Goal: Check status: Check status

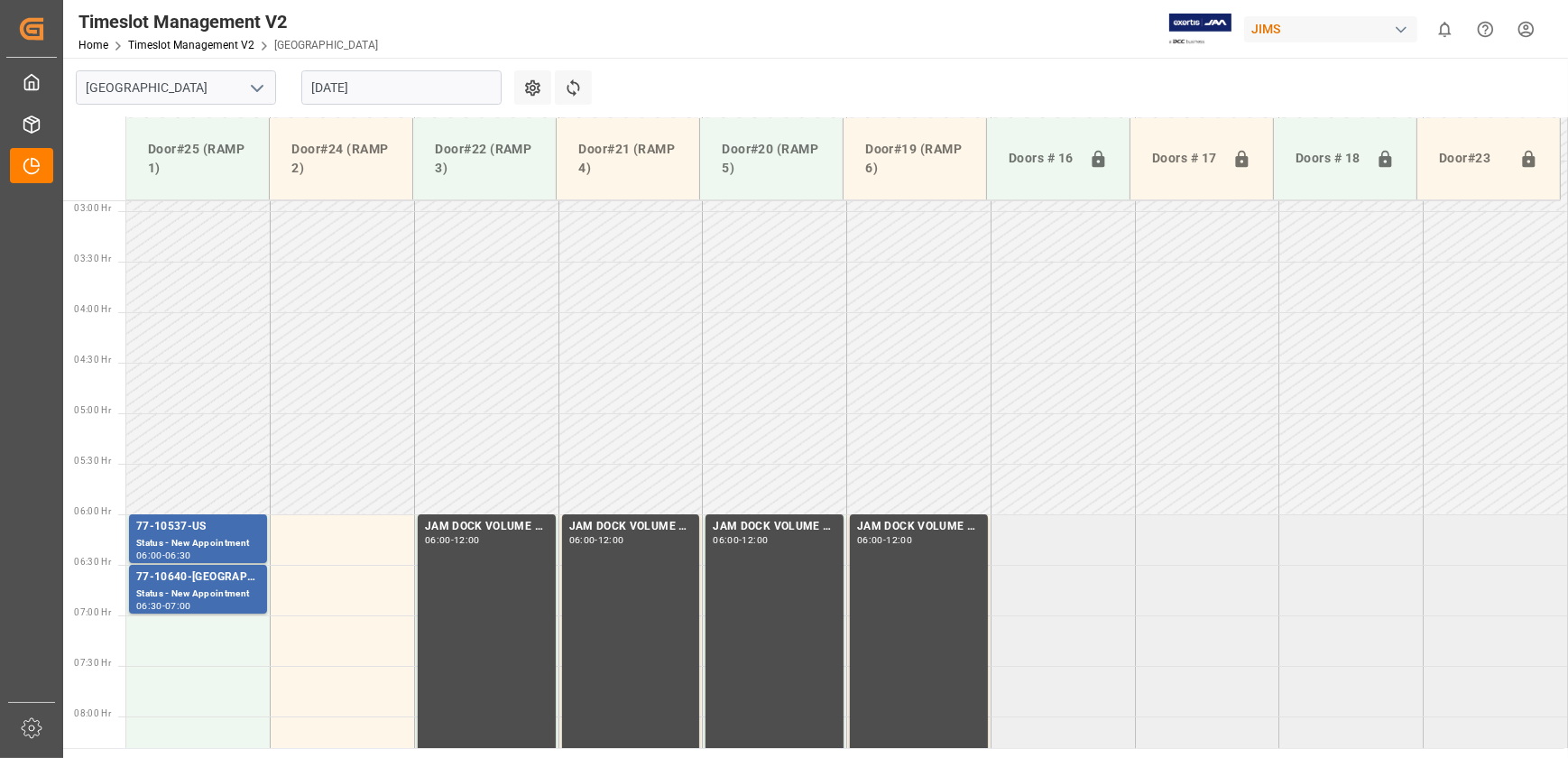
scroll to position [292, 0]
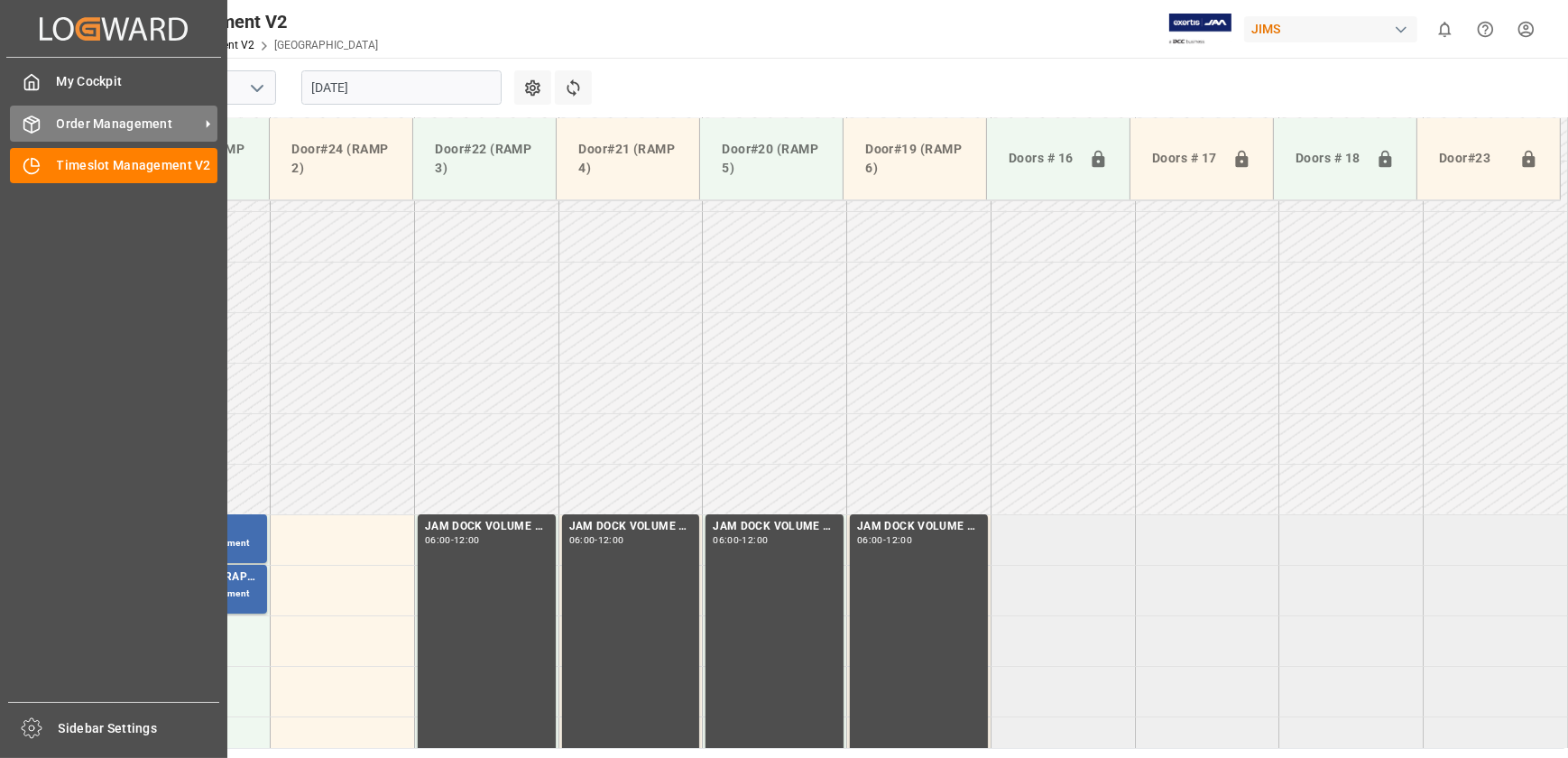
click at [46, 129] on div "Order Management Order Management" at bounding box center [114, 123] width 208 height 35
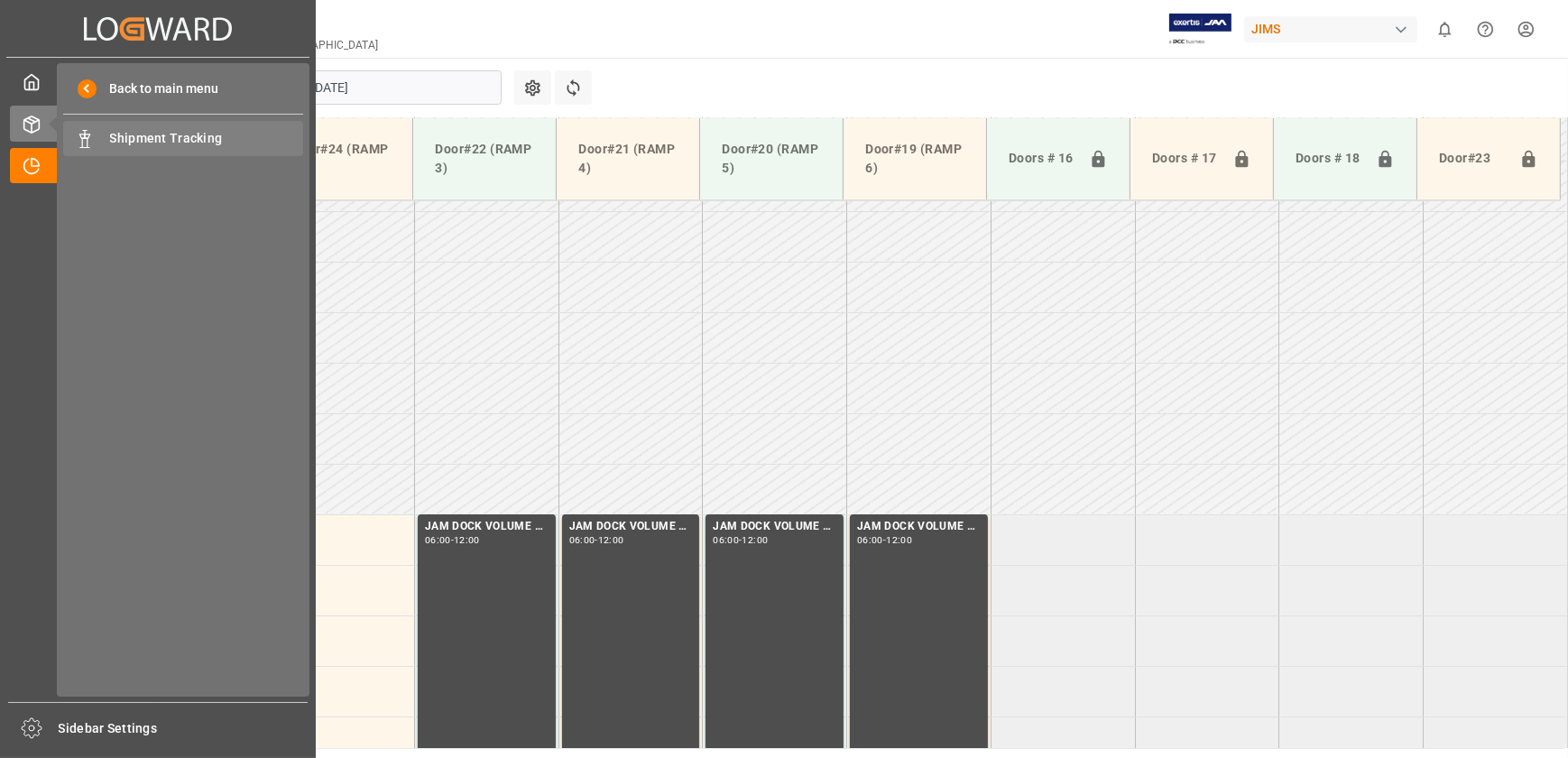
click at [148, 147] on span "Shipment Tracking" at bounding box center [207, 138] width 194 height 19
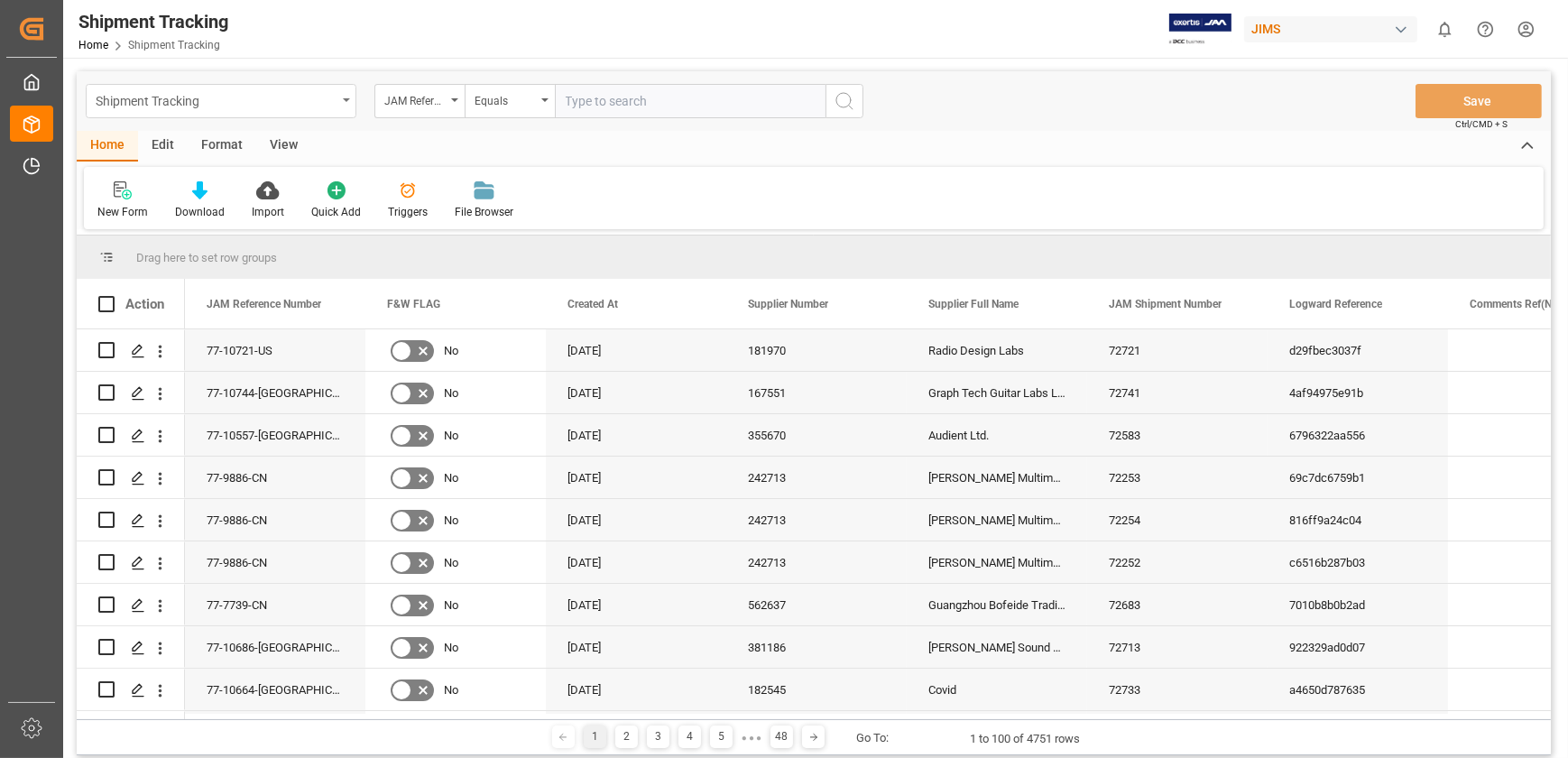
click at [339, 93] on div "Shipment Tracking" at bounding box center [221, 100] width 271 height 34
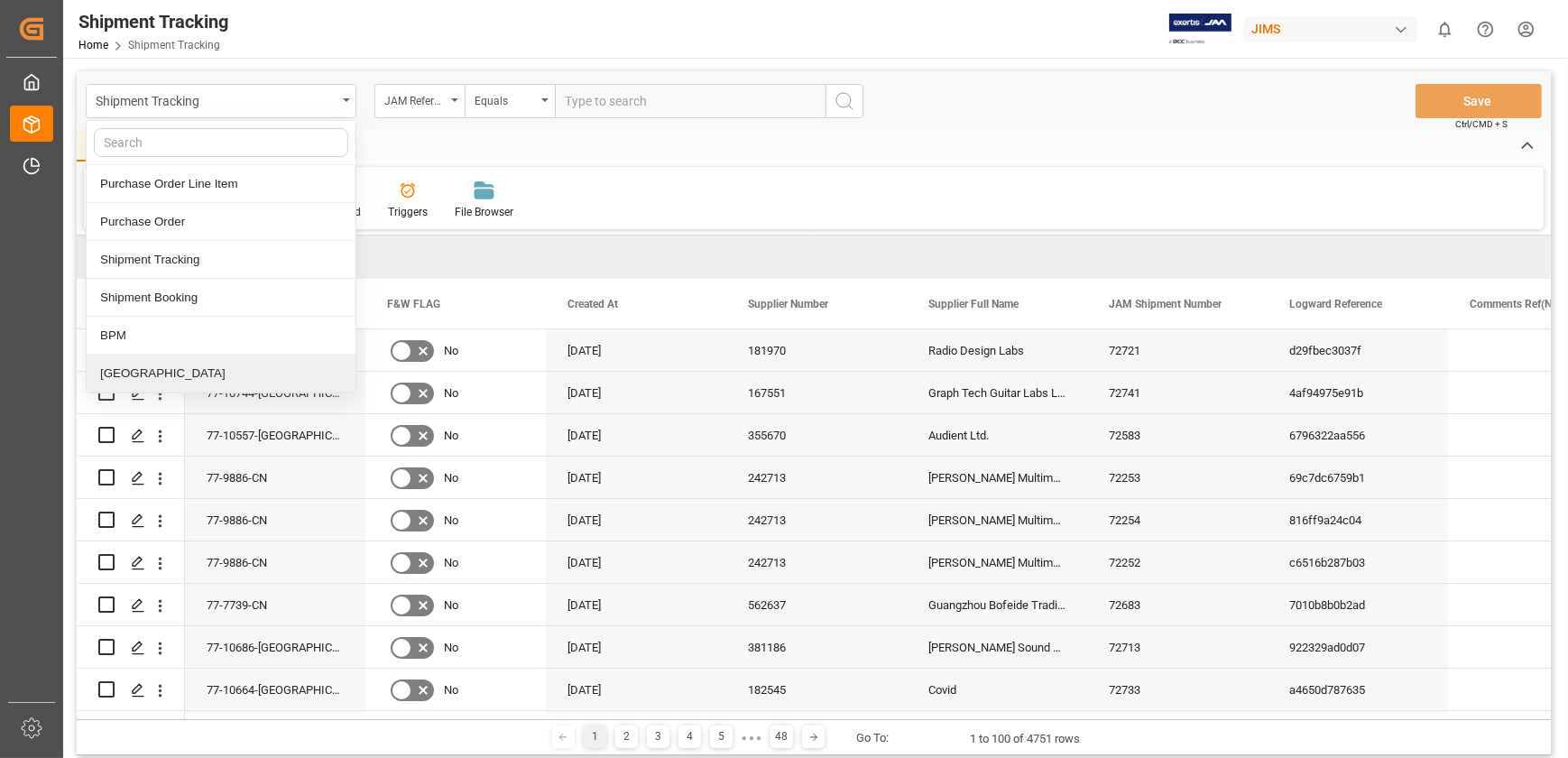
click at [179, 381] on div "[GEOGRAPHIC_DATA]" at bounding box center [221, 373] width 269 height 38
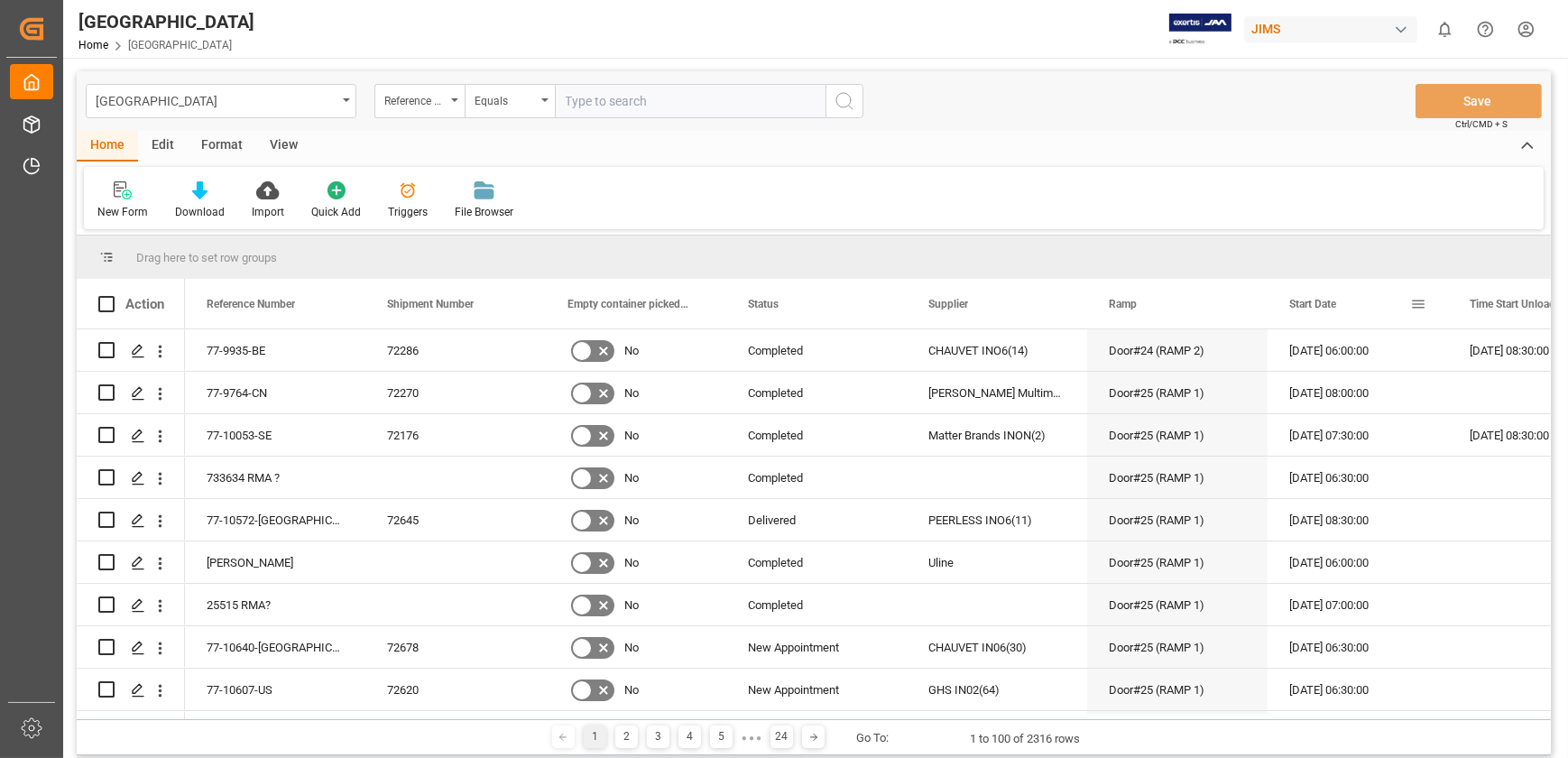
click at [1424, 302] on span at bounding box center [1418, 304] width 17 height 17
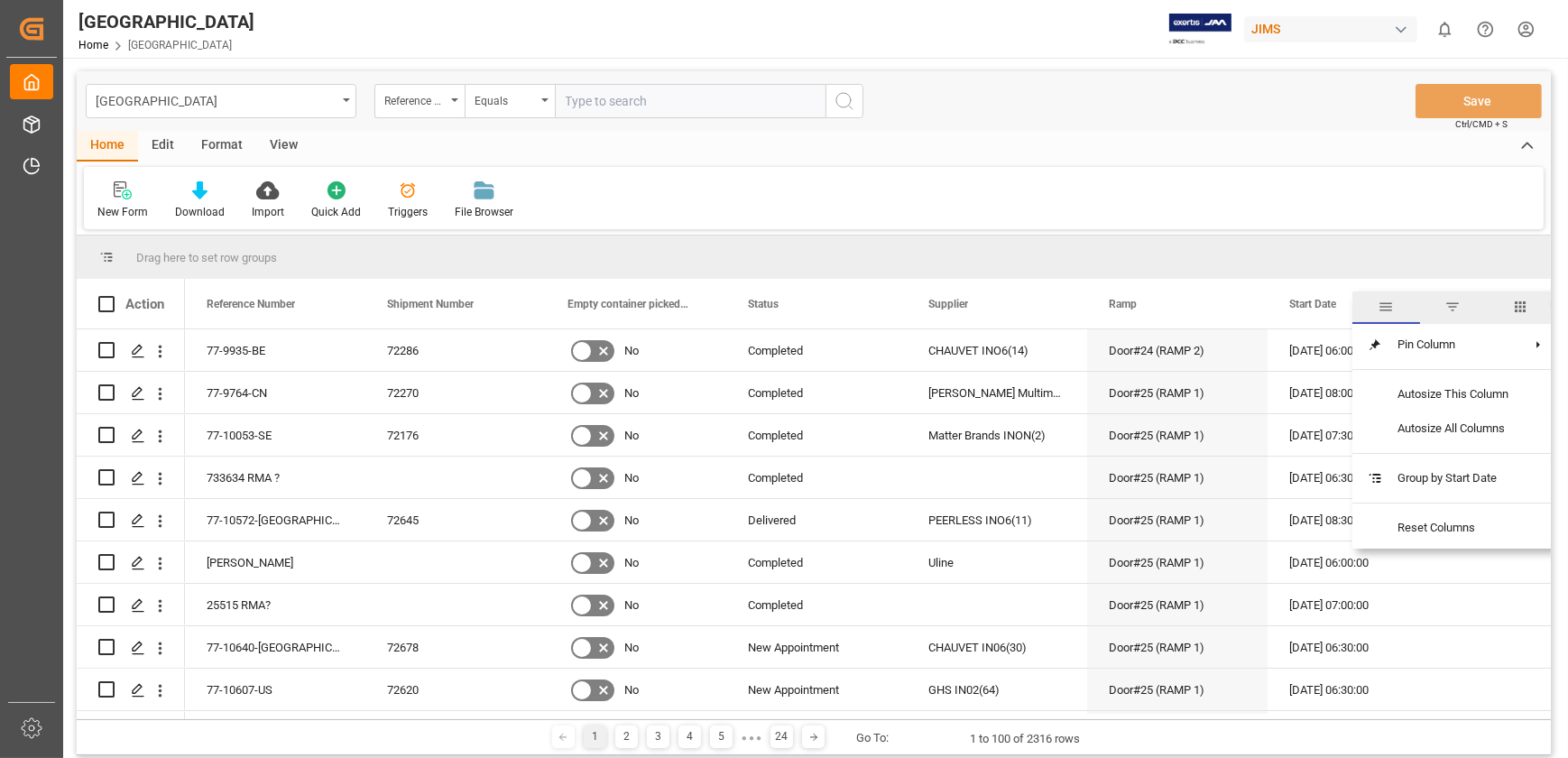
click at [1452, 304] on span "filter" at bounding box center [1453, 307] width 17 height 17
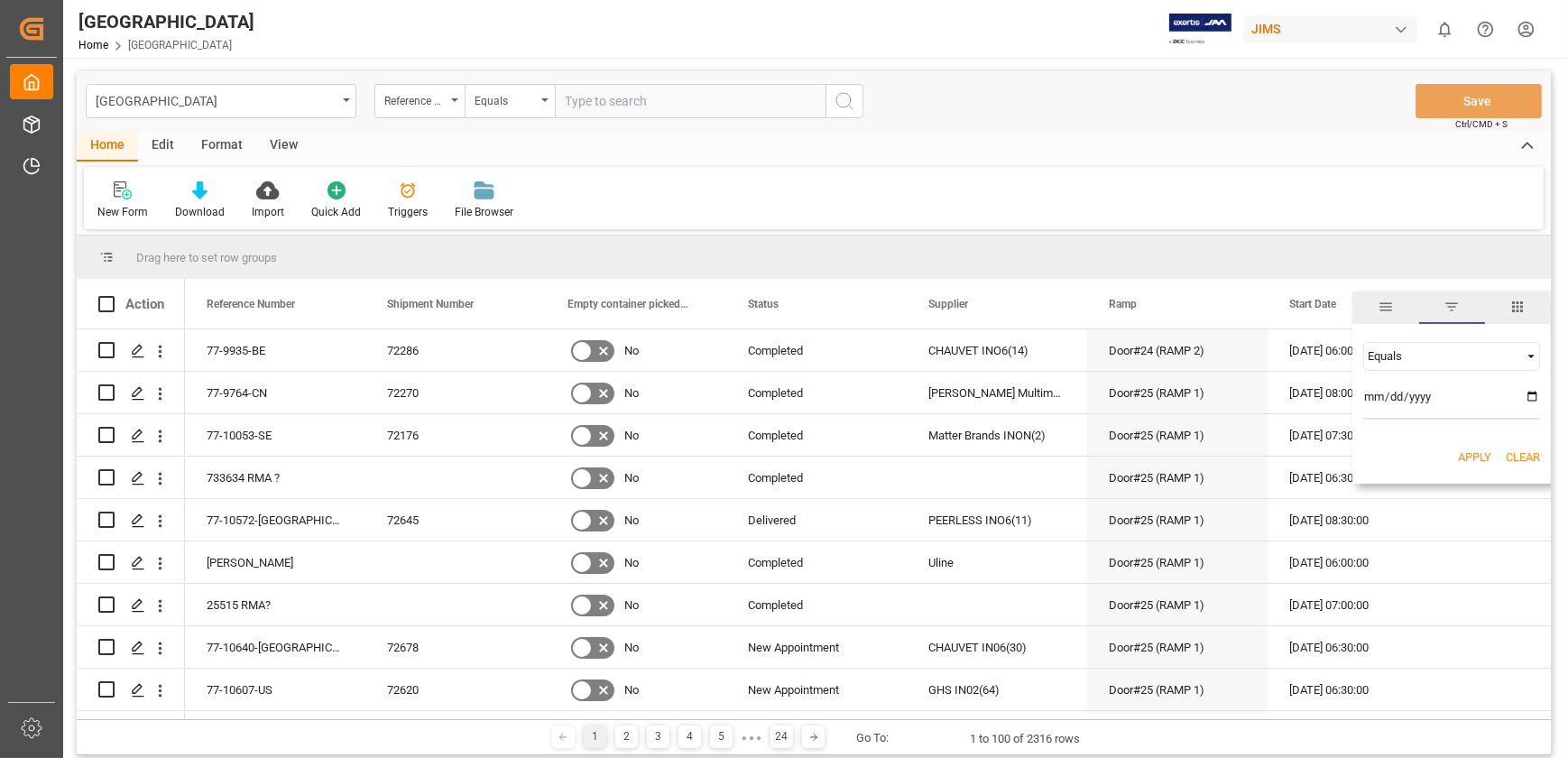
click at [1532, 392] on input "date" at bounding box center [1451, 401] width 177 height 36
type input "[DATE]"
drag, startPoint x: 1474, startPoint y: 458, endPoint x: 1322, endPoint y: 417, distance: 157.4
click at [1474, 458] on button "Apply" at bounding box center [1474, 456] width 33 height 18
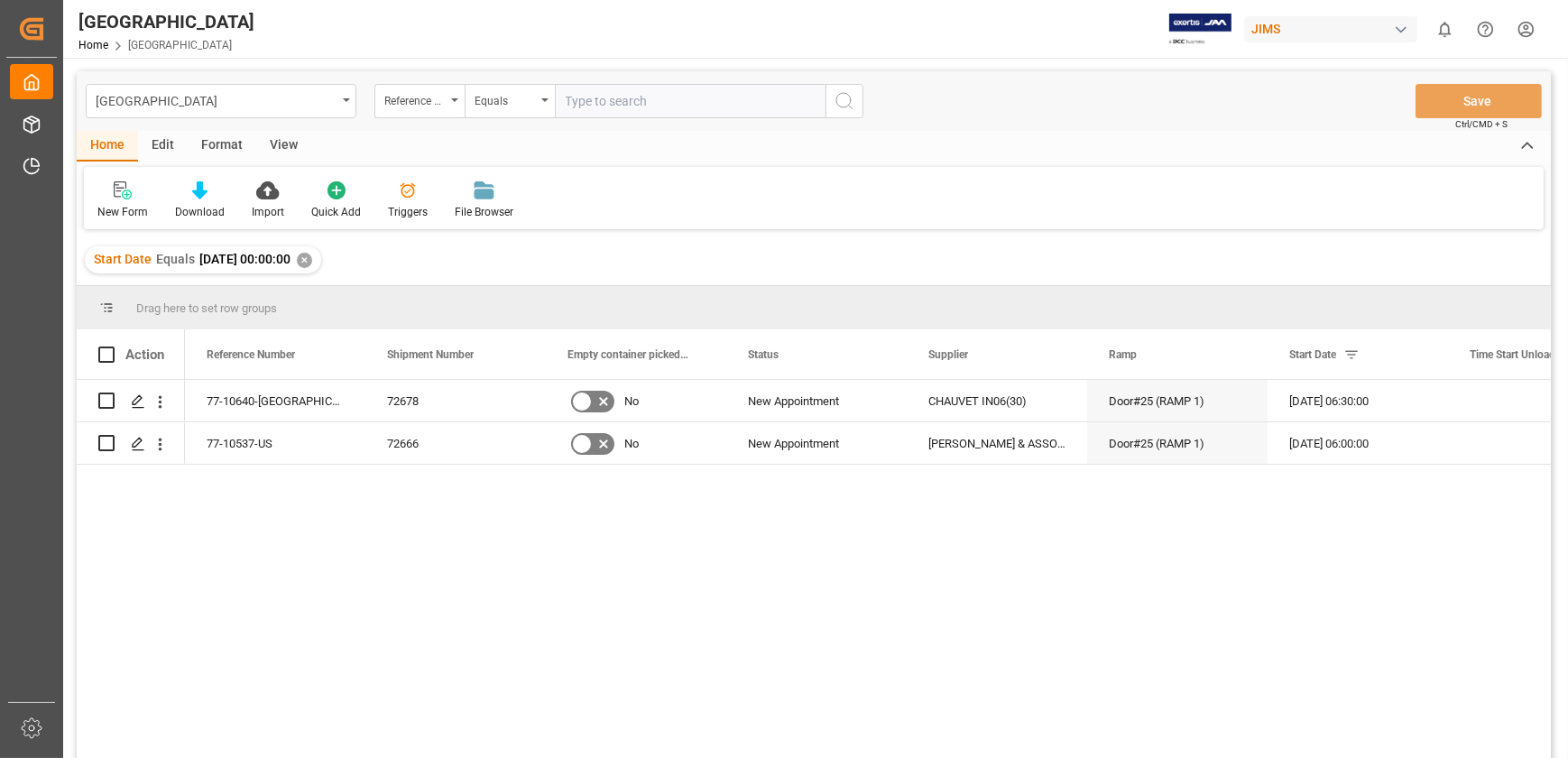
click at [286, 147] on div "View" at bounding box center [283, 146] width 55 height 31
click at [118, 192] on icon at bounding box center [115, 190] width 18 height 18
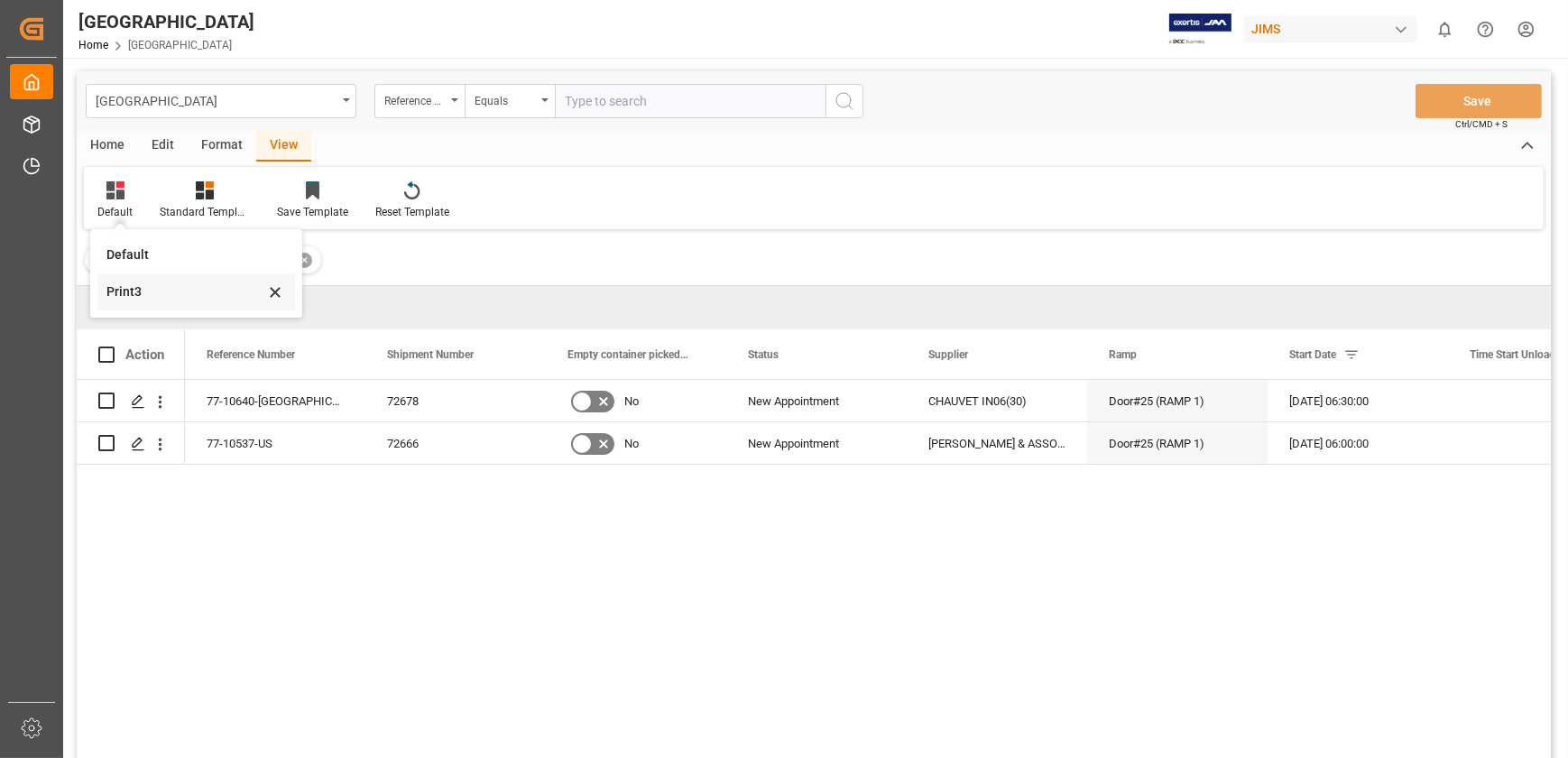
click at [134, 289] on div "Print3" at bounding box center [185, 291] width 158 height 19
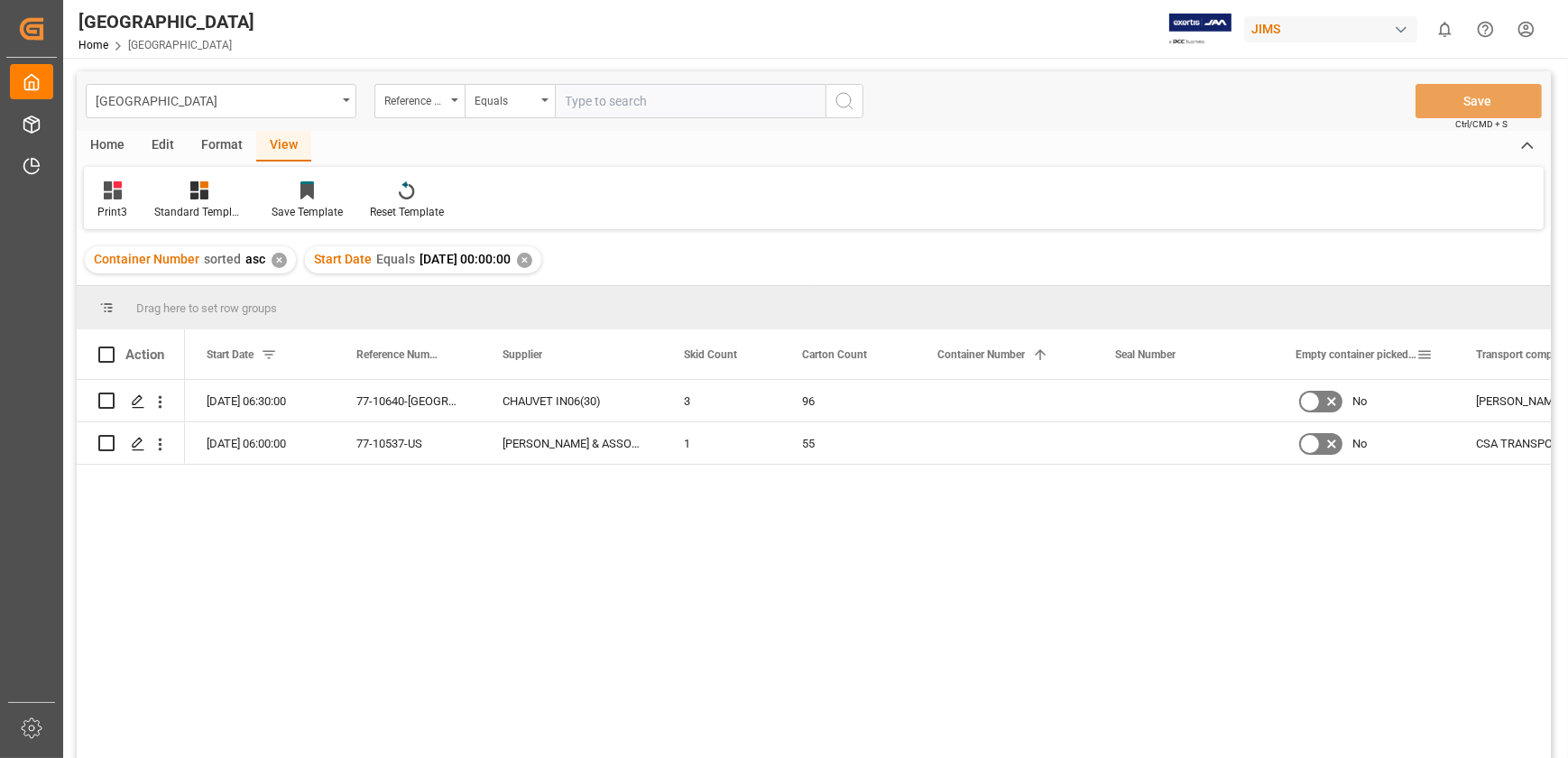
click at [1427, 355] on span at bounding box center [1424, 355] width 17 height 17
click at [1518, 355] on span "columns" at bounding box center [1517, 357] width 17 height 17
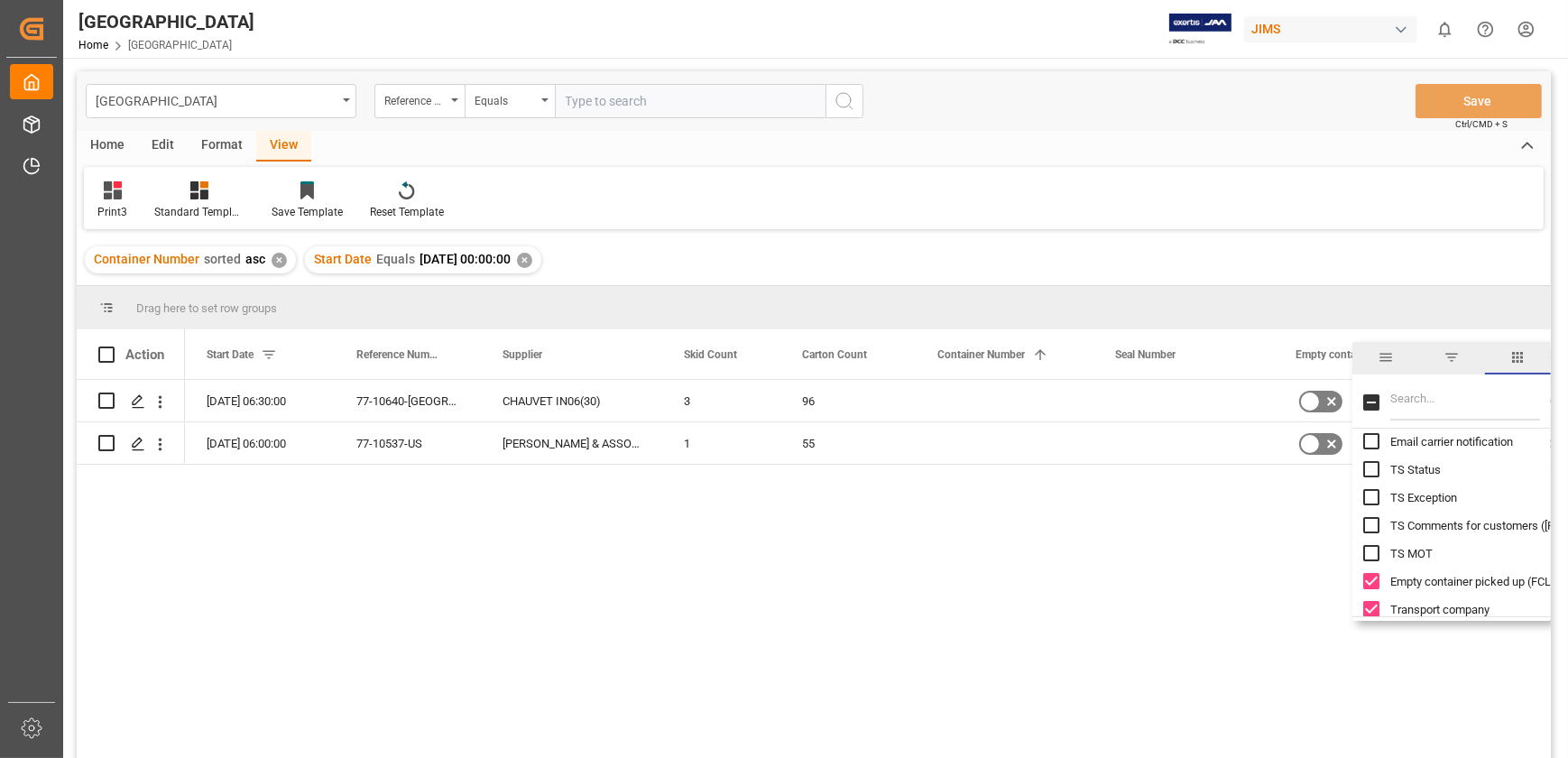
scroll to position [574, 0]
click at [1375, 577] on input "Empty container picked up (FCL only) column toggle visibility (visible)" at bounding box center [1371, 575] width 17 height 17
checkbox input "false"
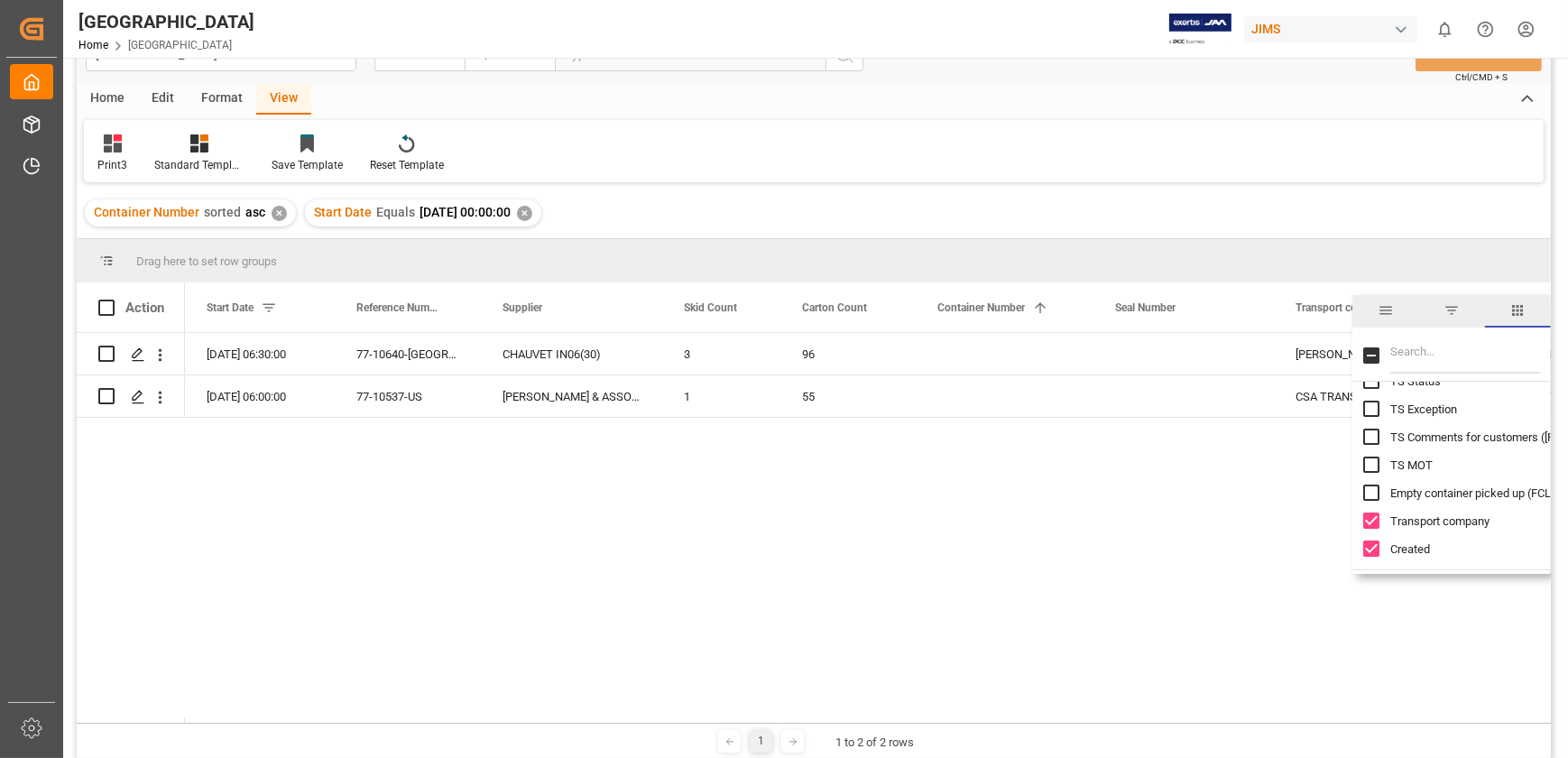
scroll to position [82, 0]
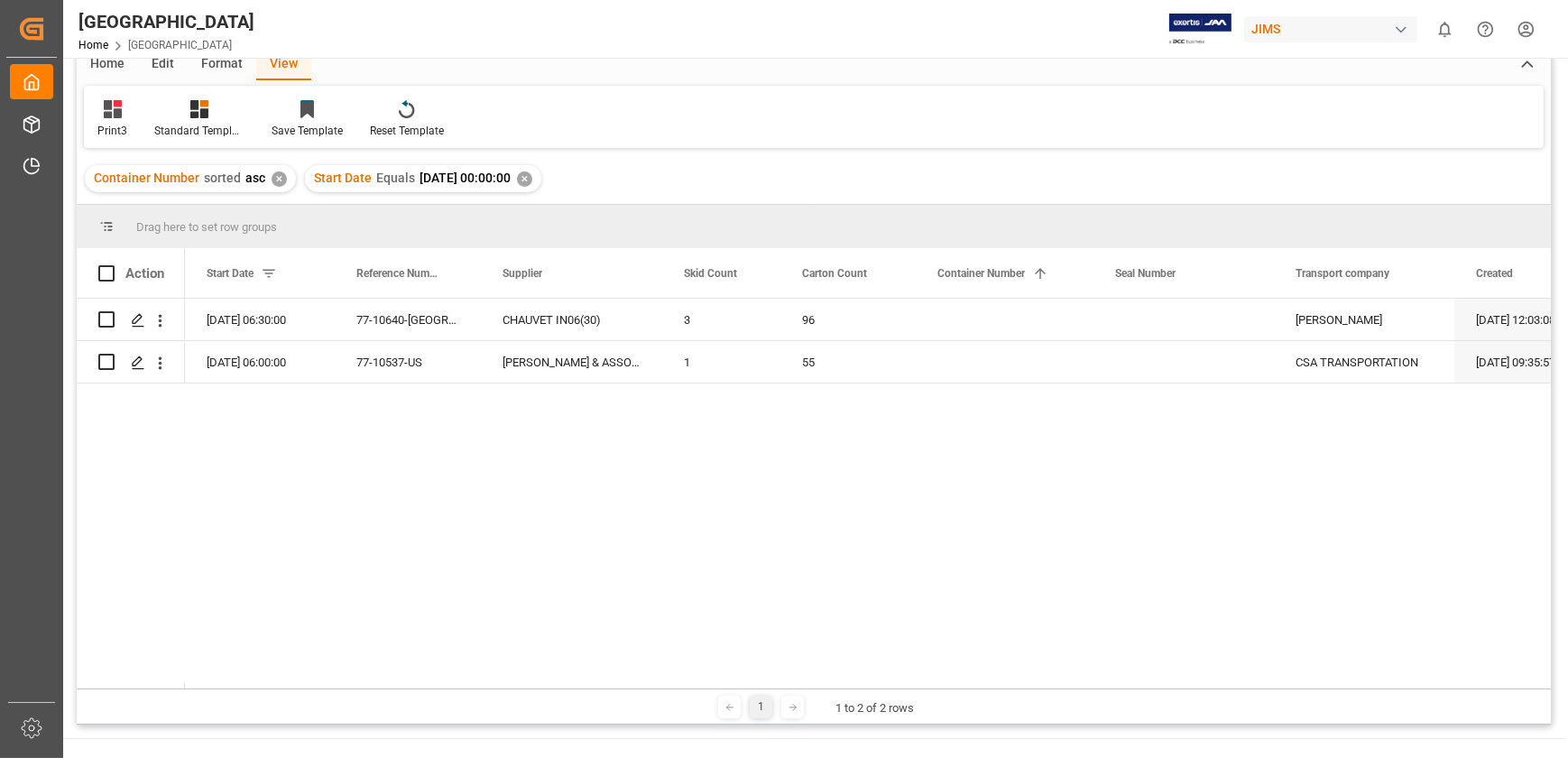
click at [1408, 543] on div "[DATE] 06:30:00 77-10640-US CHAUVET IN06(30) 3 96 [PERSON_NAME] [DATE] 12:03:08…" at bounding box center [867, 494] width 1366 height 390
click at [105, 268] on span at bounding box center [107, 274] width 17 height 17
click at [112, 265] on input "checkbox" at bounding box center [112, 265] width 0 height 0
checkbox input "true"
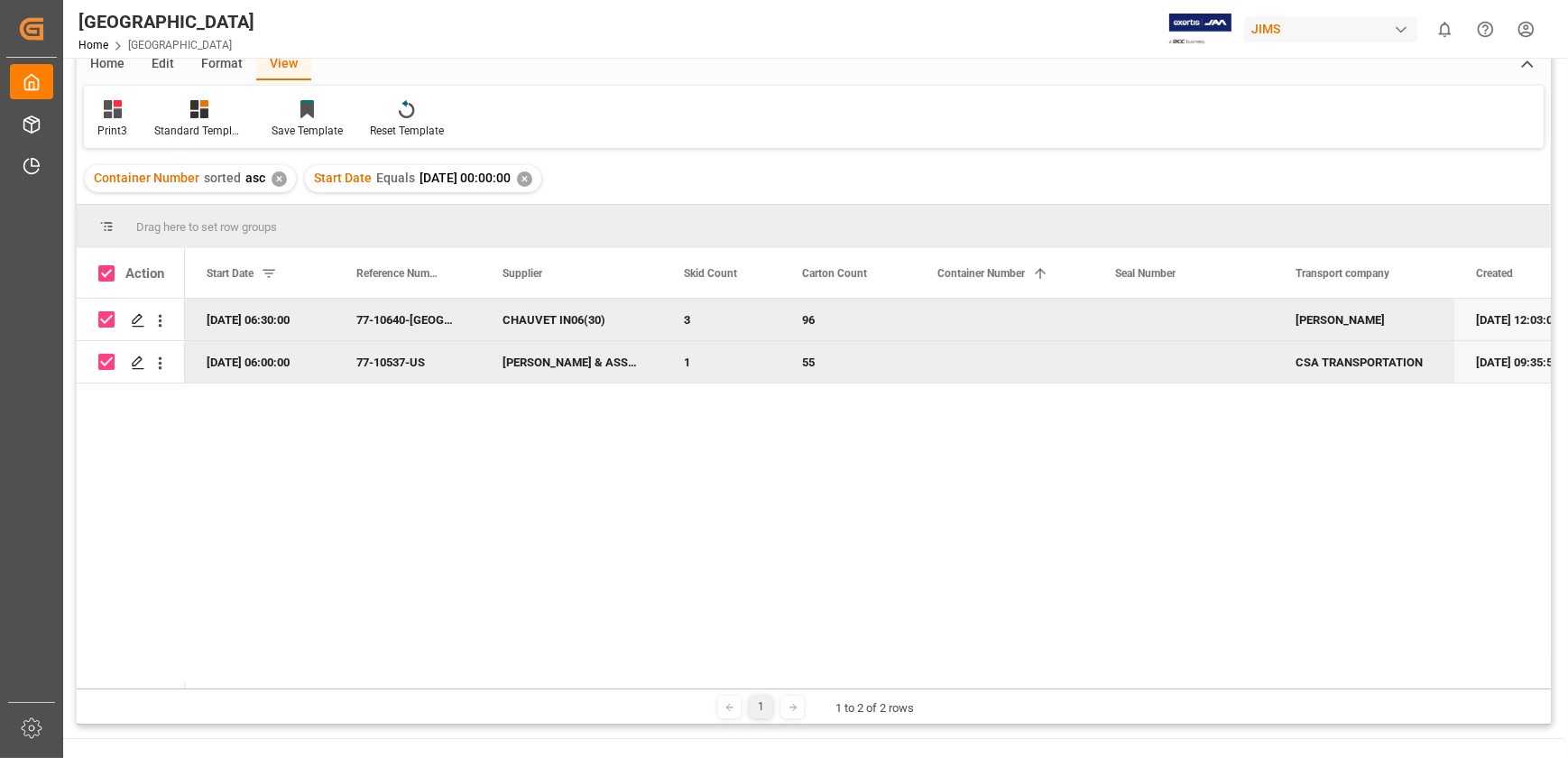
click at [236, 485] on div "[DATE] 06:30:00 77-10640-US CHAUVET IN06(30) 3 96 [PERSON_NAME] [DATE] 12:03:08…" at bounding box center [867, 494] width 1366 height 390
